Goal: Information Seeking & Learning: Learn about a topic

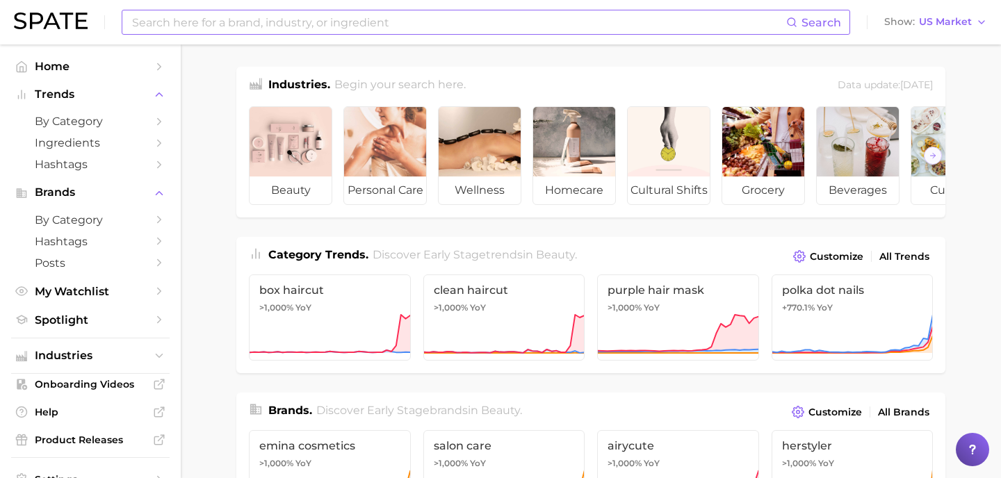
click at [615, 18] on input at bounding box center [458, 22] width 655 height 24
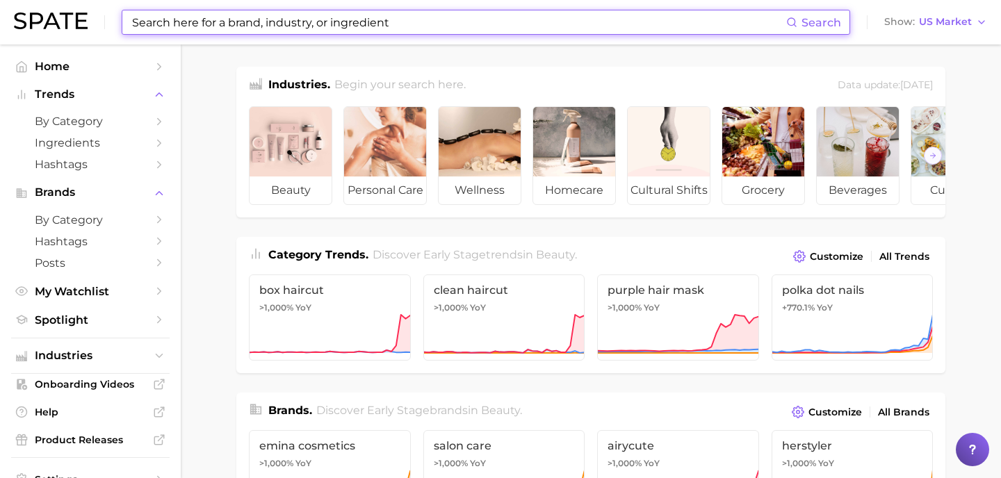
type input "d"
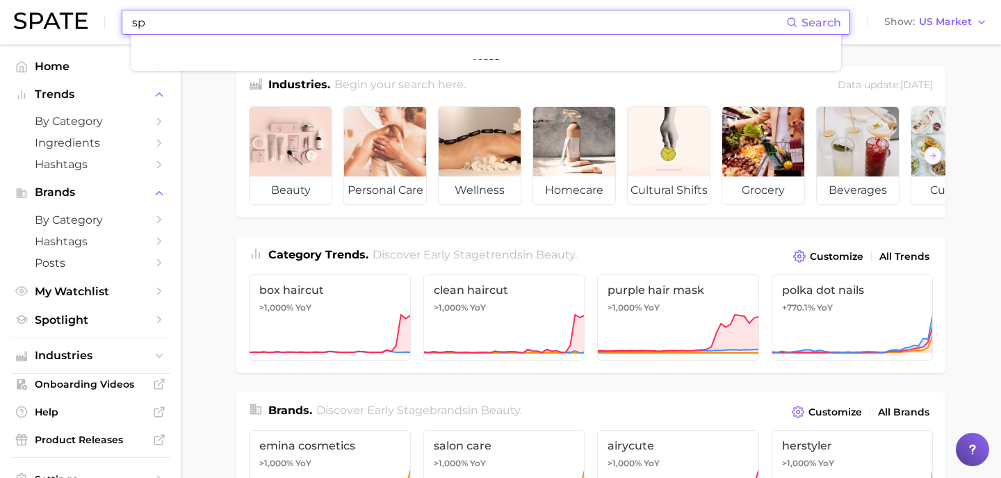
type input "s"
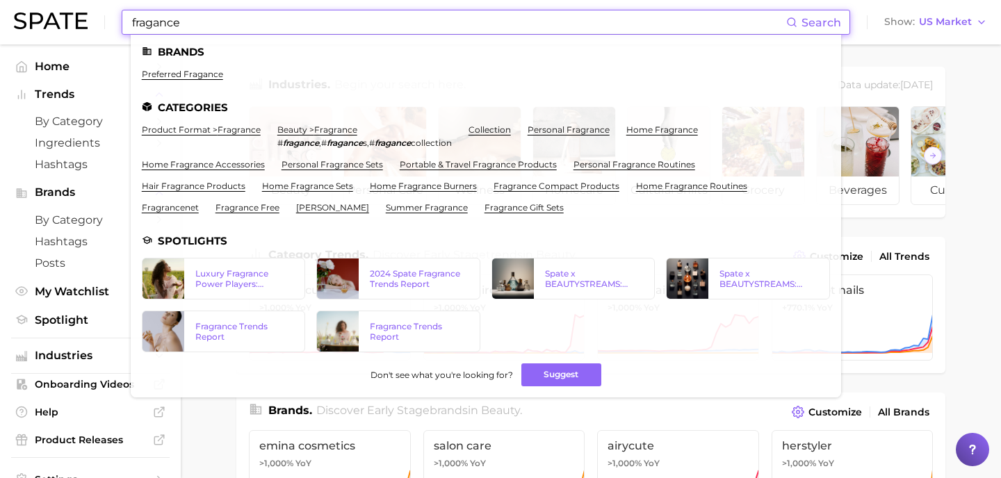
type input "fragance"
click at [204, 69] on link "preferred fragance" at bounding box center [182, 74] width 81 height 10
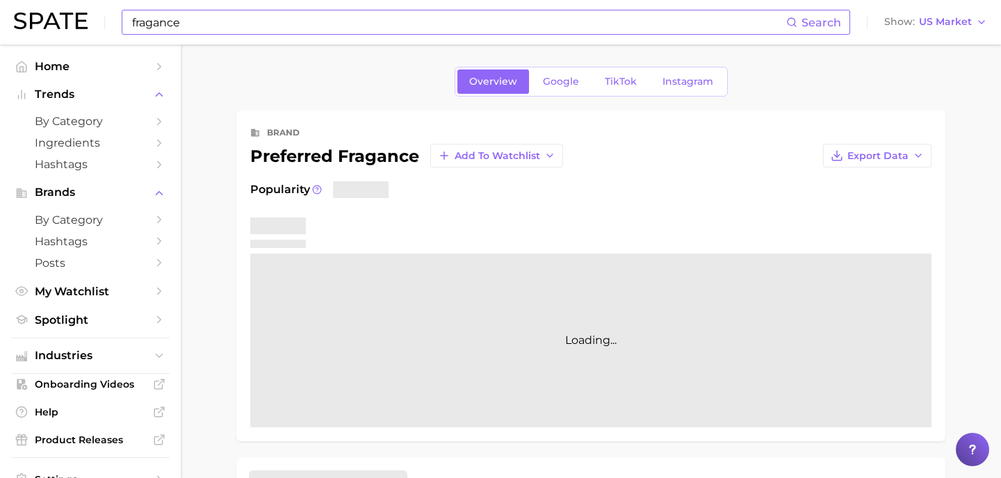
click at [205, 19] on input "fragance" at bounding box center [458, 22] width 655 height 24
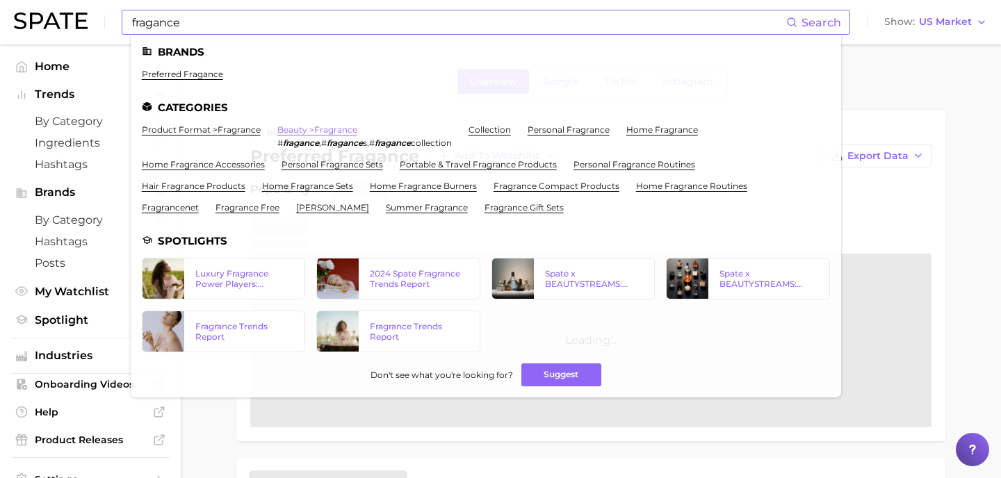
click at [329, 134] on link "beauty > fragrance" at bounding box center [317, 129] width 80 height 10
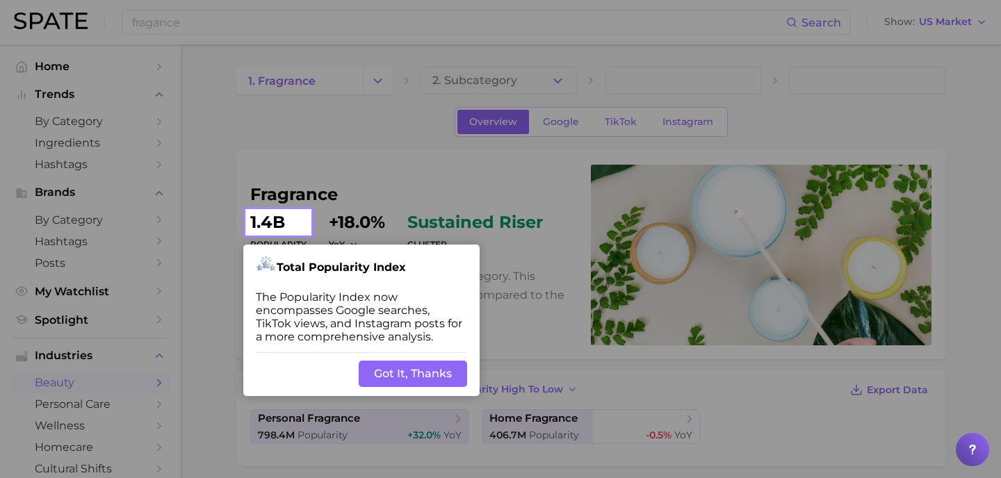
click at [409, 374] on button "Got It, Thanks" at bounding box center [413, 374] width 108 height 26
